Goal: Task Accomplishment & Management: Manage account settings

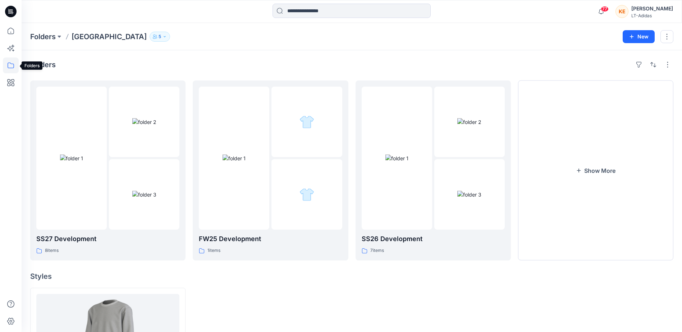
click at [10, 63] on icon at bounding box center [11, 65] width 16 height 16
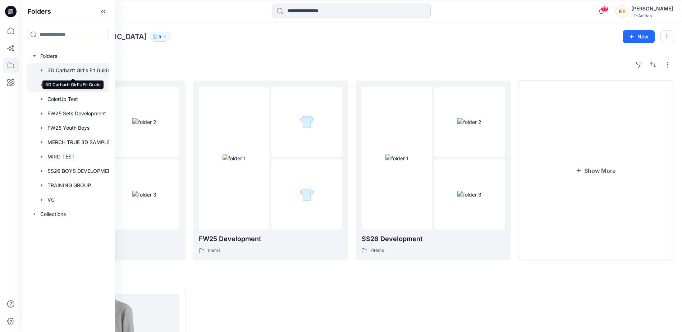
click at [63, 69] on div at bounding box center [73, 70] width 92 height 14
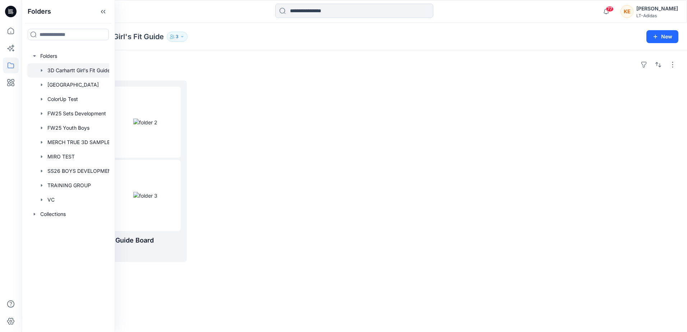
click at [312, 237] on div at bounding box center [272, 170] width 157 height 181
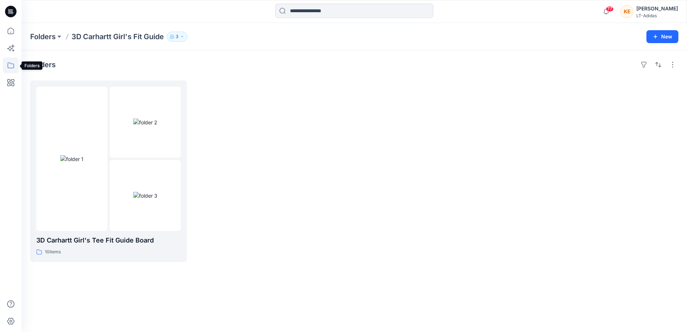
click at [9, 68] on icon at bounding box center [11, 66] width 6 height 6
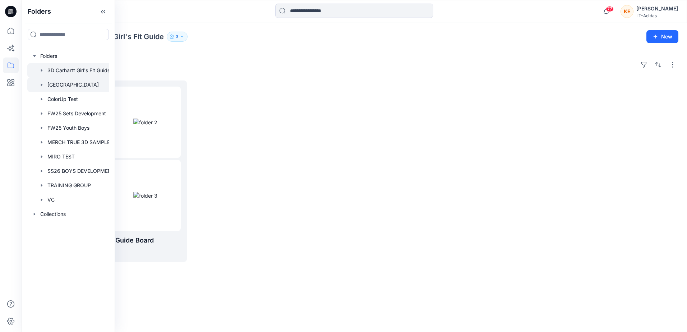
click at [66, 84] on div at bounding box center [73, 85] width 92 height 14
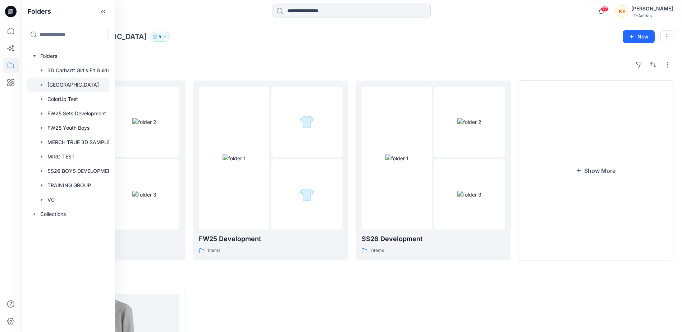
click at [222, 56] on div "Folders SS27 Development 8 items FW25 Development 1 items SS26 Development 7 it…" at bounding box center [352, 254] width 660 height 409
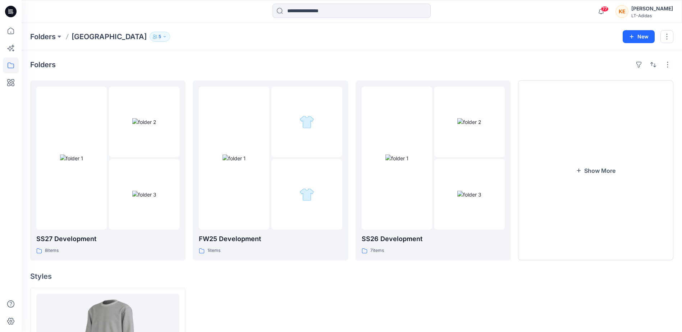
click at [158, 40] on p "5" at bounding box center [159, 37] width 3 height 8
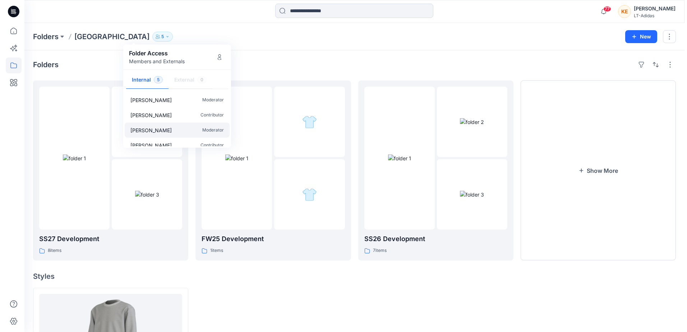
scroll to position [22, 0]
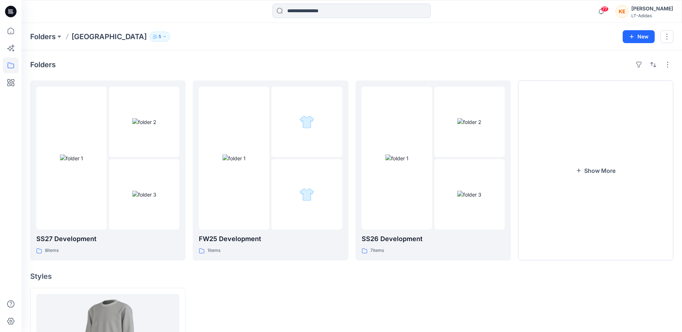
click at [287, 59] on div "Folders SS27 Development 8 items FW25 Development 1 items SS26 Development 7 it…" at bounding box center [352, 254] width 660 height 409
click at [12, 29] on icon at bounding box center [11, 31] width 16 height 16
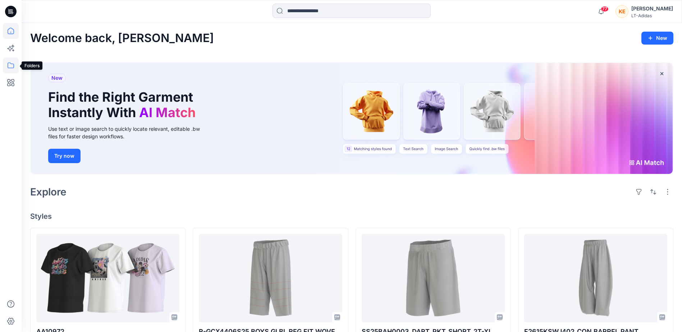
click at [8, 66] on icon at bounding box center [11, 65] width 16 height 16
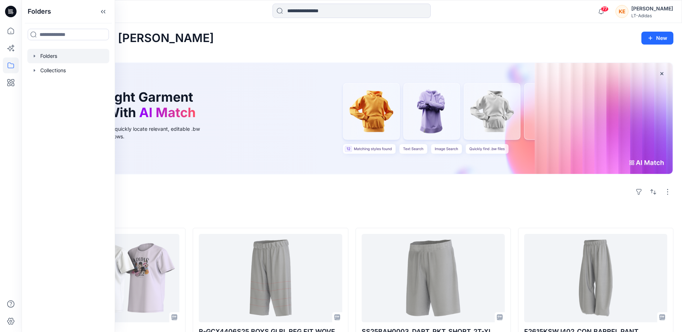
click at [35, 57] on icon "button" at bounding box center [35, 56] width 6 height 6
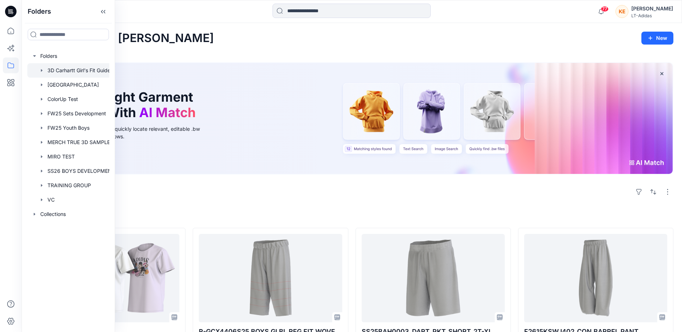
click at [52, 68] on div at bounding box center [73, 70] width 92 height 14
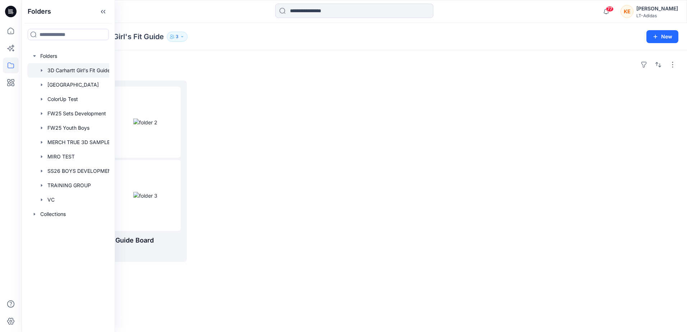
click at [39, 69] on icon "button" at bounding box center [42, 71] width 6 height 6
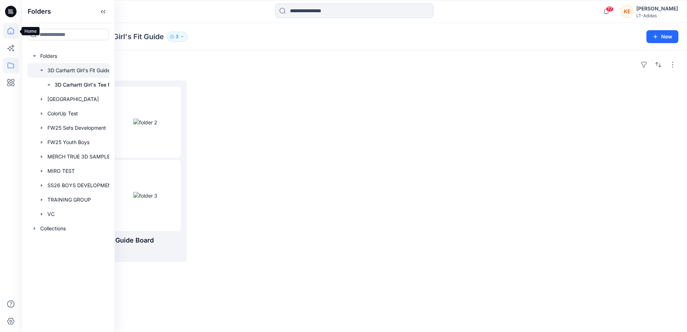
click at [11, 29] on icon at bounding box center [11, 31] width 16 height 16
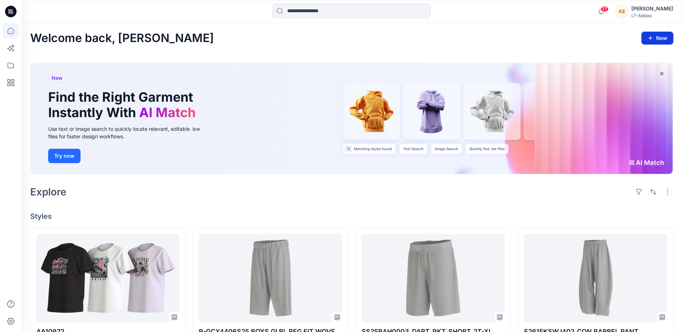
click at [652, 38] on icon "button" at bounding box center [650, 38] width 6 height 6
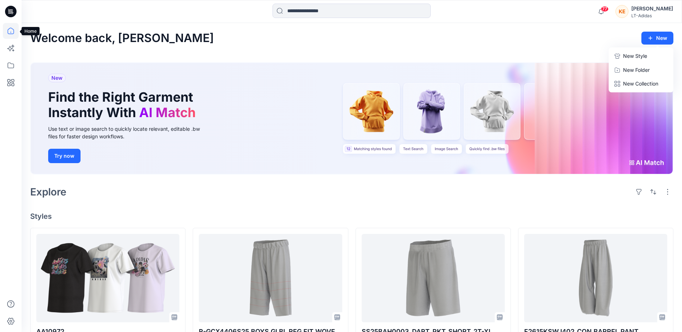
click at [8, 34] on icon at bounding box center [11, 31] width 16 height 16
click at [17, 28] on icon at bounding box center [11, 31] width 16 height 16
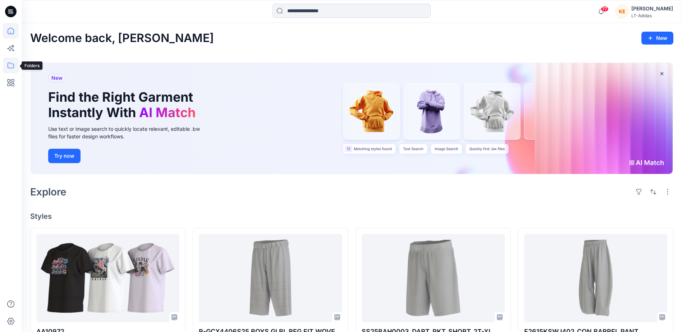
click at [9, 70] on icon at bounding box center [11, 65] width 16 height 16
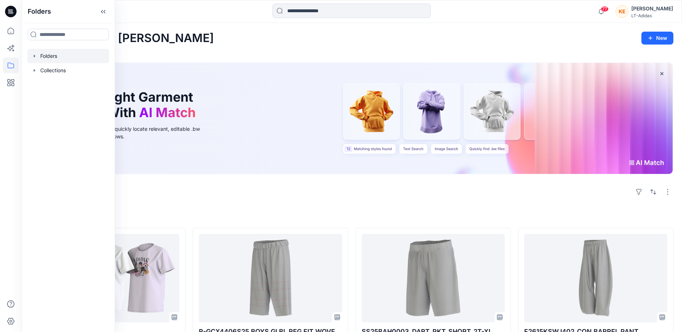
click at [63, 54] on div at bounding box center [68, 56] width 82 height 14
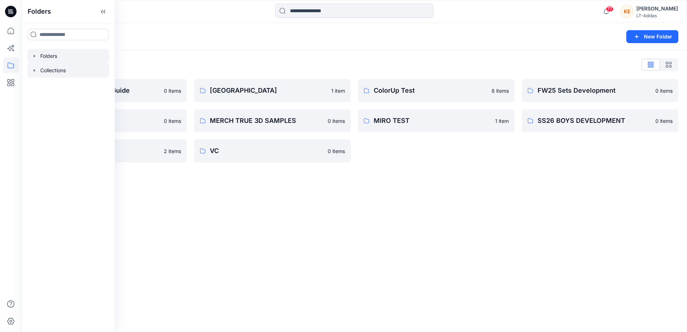
click at [32, 69] on icon "button" at bounding box center [35, 71] width 6 height 6
click at [33, 54] on icon "button" at bounding box center [35, 56] width 6 height 6
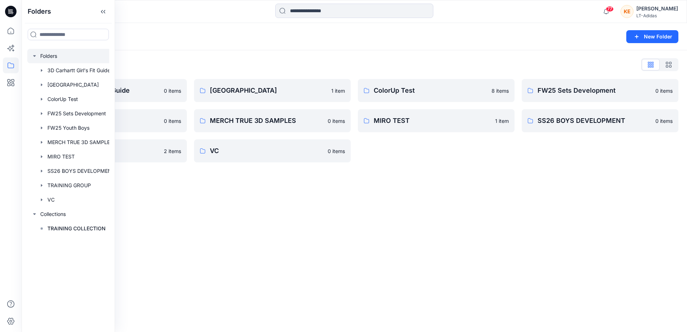
click at [50, 55] on div at bounding box center [73, 56] width 92 height 14
click at [644, 34] on button "New Folder" at bounding box center [652, 36] width 52 height 13
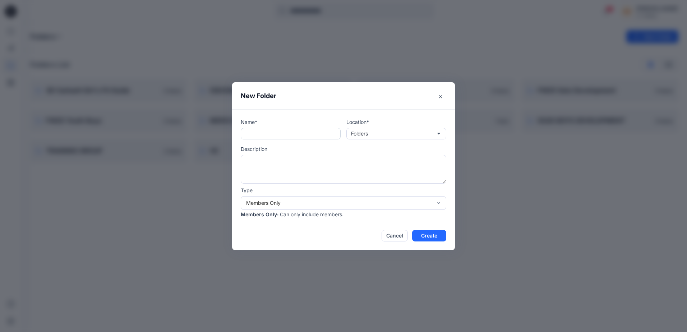
click at [293, 134] on input "text" at bounding box center [291, 133] width 100 height 11
type input "********"
click at [364, 171] on textarea at bounding box center [344, 169] width 206 height 29
click at [341, 206] on div "Members Only" at bounding box center [339, 203] width 186 height 8
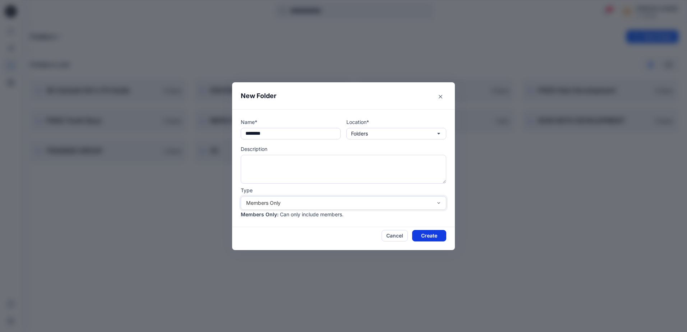
click at [434, 235] on button "Create" at bounding box center [429, 235] width 34 height 11
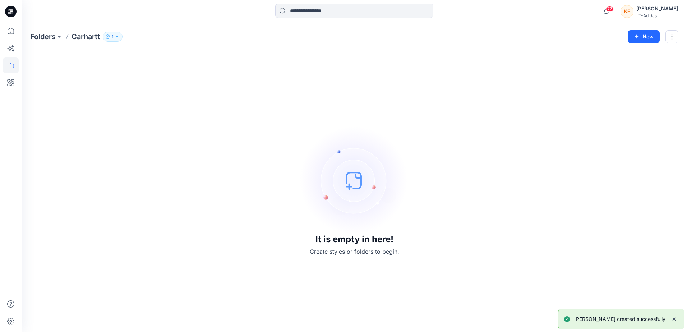
click at [109, 32] on button "1" at bounding box center [113, 37] width 20 height 10
click at [197, 58] on icon "Manage Users" at bounding box center [200, 57] width 6 height 6
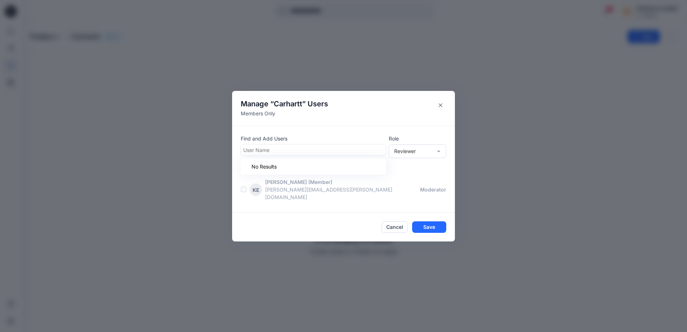
click at [278, 155] on div at bounding box center [313, 150] width 140 height 9
type input "****"
click at [287, 171] on p "[PERSON_NAME]" at bounding box center [277, 167] width 41 height 9
click at [434, 148] on div "Reviewer" at bounding box center [417, 151] width 57 height 14
click at [420, 195] on div "Moderator" at bounding box center [417, 190] width 55 height 13
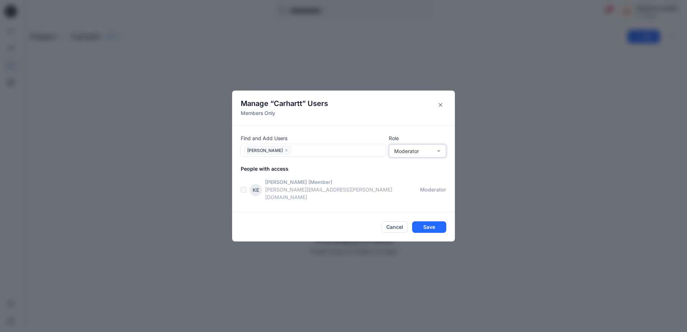
click at [425, 155] on div "Moderator" at bounding box center [413, 151] width 38 height 8
click at [417, 182] on div "Contributor" at bounding box center [417, 177] width 55 height 13
click at [412, 152] on div "Contributor" at bounding box center [413, 151] width 38 height 8
click at [409, 196] on div "Moderator" at bounding box center [417, 190] width 55 height 13
click at [410, 155] on div "Moderator" at bounding box center [413, 151] width 38 height 8
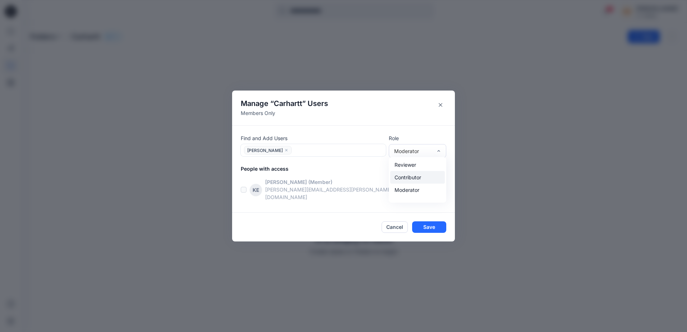
click at [419, 179] on div "Contributor" at bounding box center [417, 177] width 55 height 13
click at [322, 153] on div at bounding box center [338, 150] width 89 height 9
click at [405, 170] on p "People with access" at bounding box center [348, 169] width 214 height 8
click at [435, 221] on button "Save" at bounding box center [429, 226] width 34 height 11
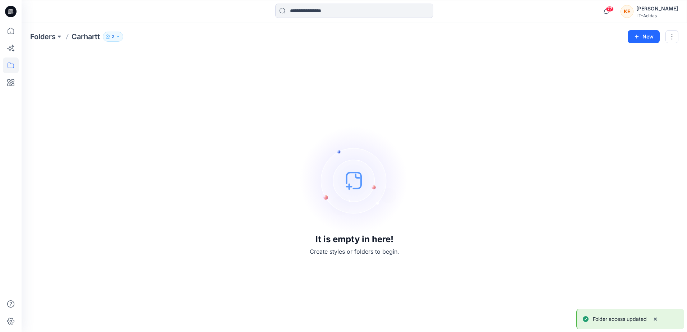
click at [121, 40] on button "2" at bounding box center [113, 37] width 20 height 10
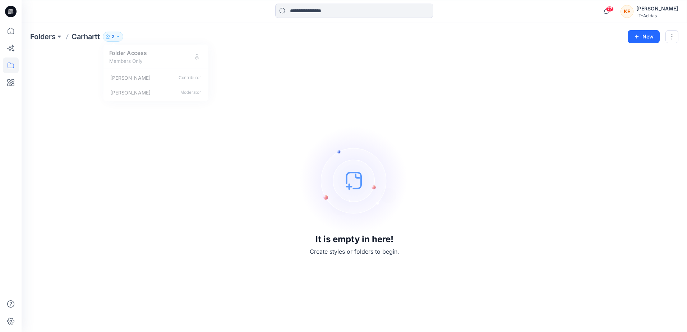
click at [260, 89] on div "It is empty in here! Create styles or folders to begin." at bounding box center [354, 191] width 648 height 264
